Goal: Navigation & Orientation: Find specific page/section

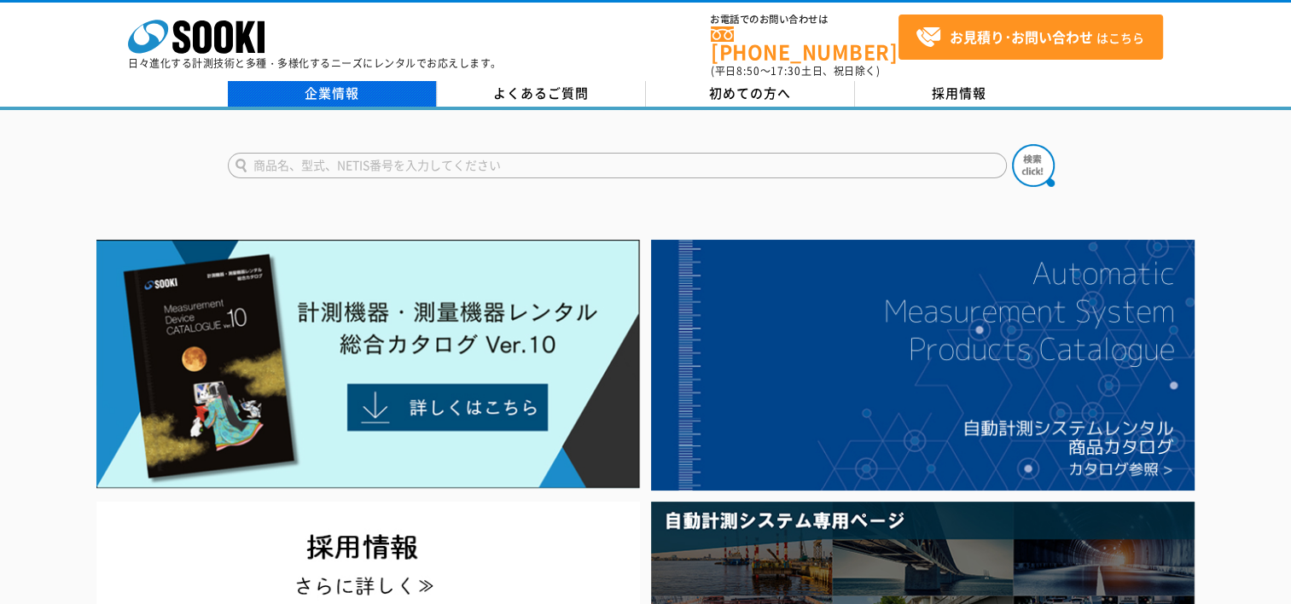
click at [375, 81] on link "企業情報" at bounding box center [332, 94] width 209 height 26
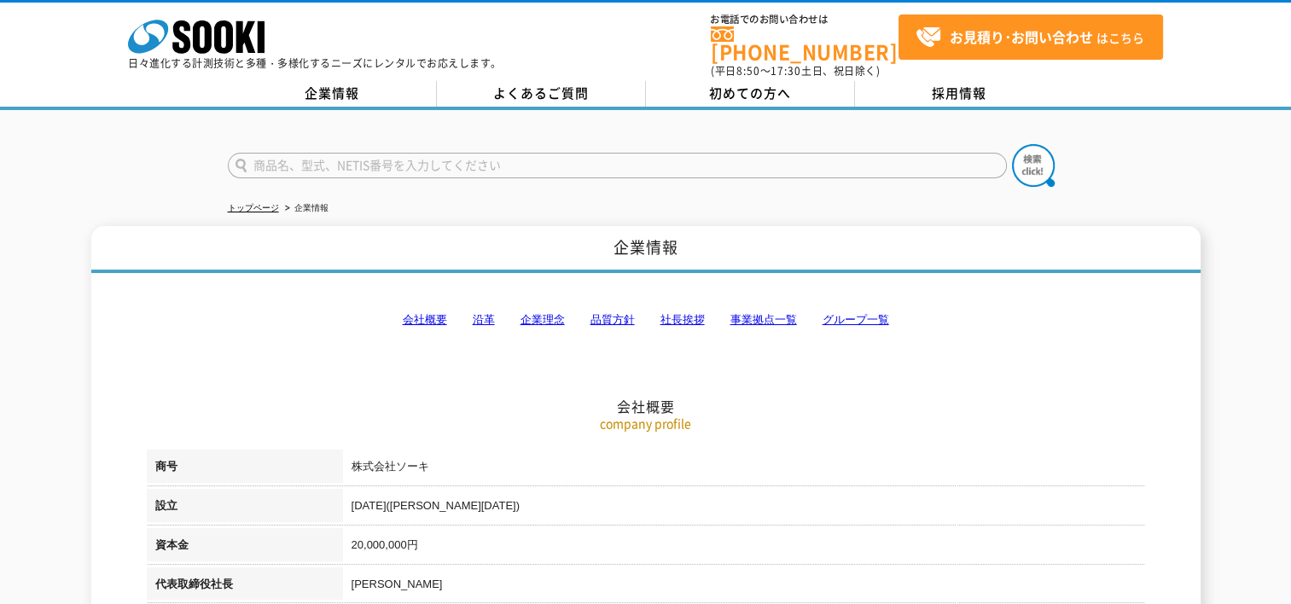
click at [740, 313] on link "事業拠点一覧" at bounding box center [763, 319] width 67 height 13
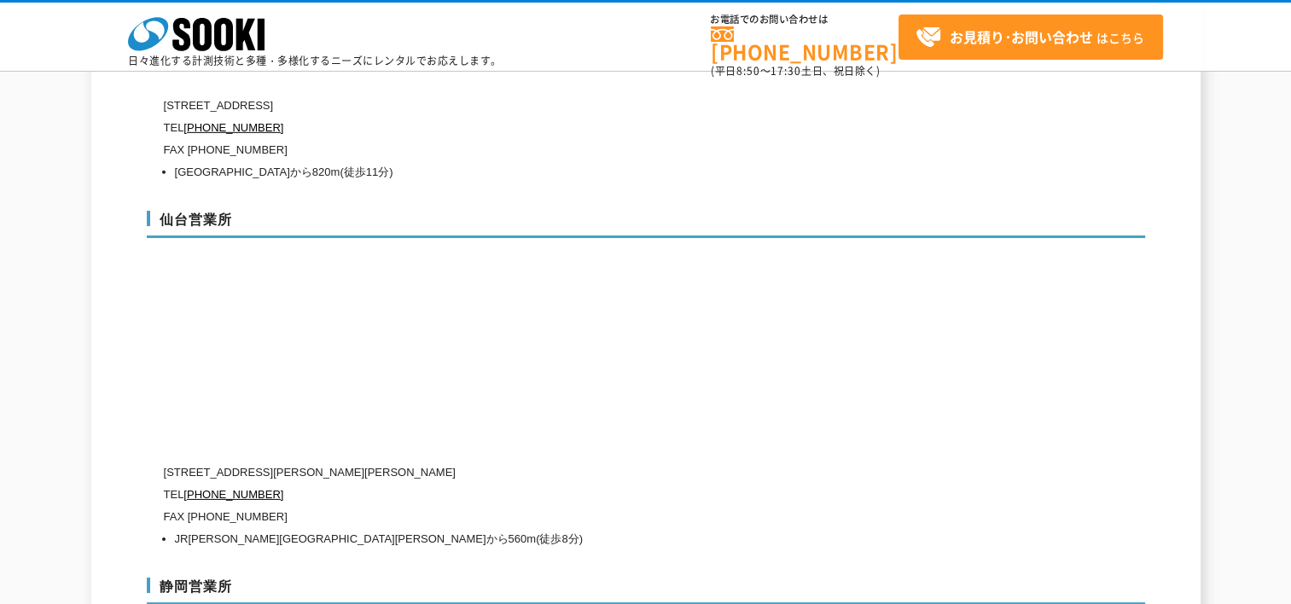
scroll to position [5215, 0]
